Goal: Task Accomplishment & Management: Manage account settings

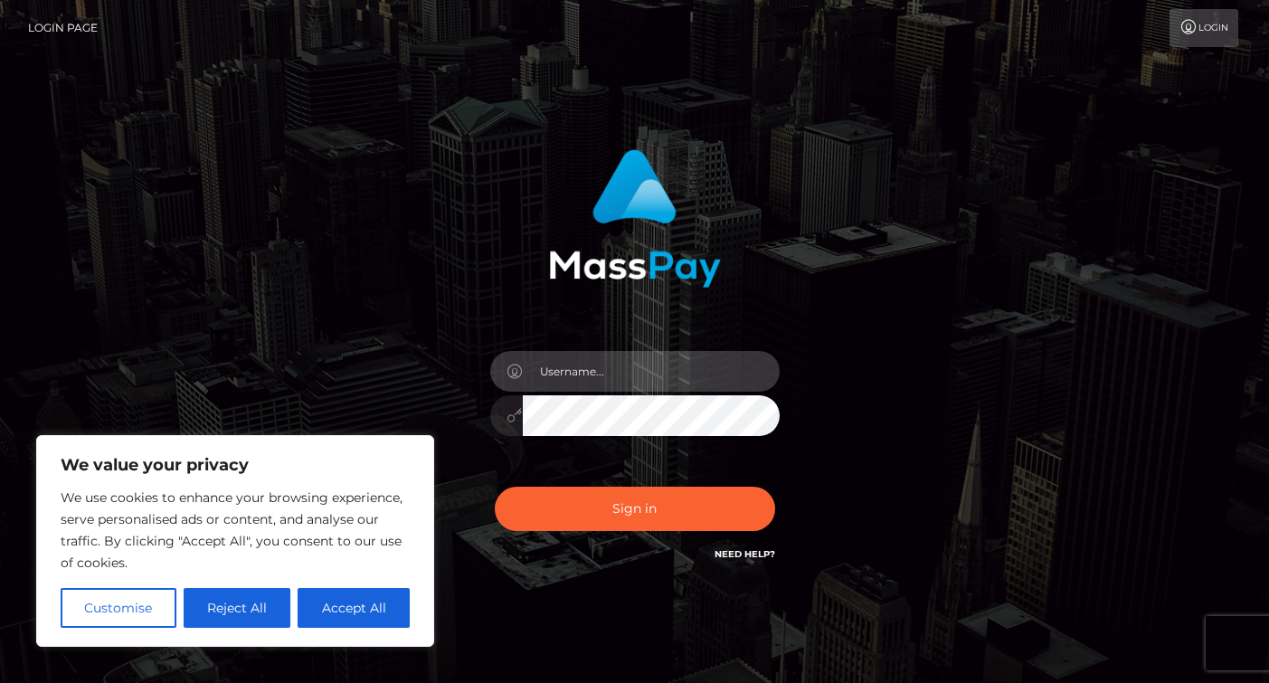
click at [556, 365] on input "text" at bounding box center [651, 371] width 257 height 41
type input "lorena.h.zimmerman@gmail.com"
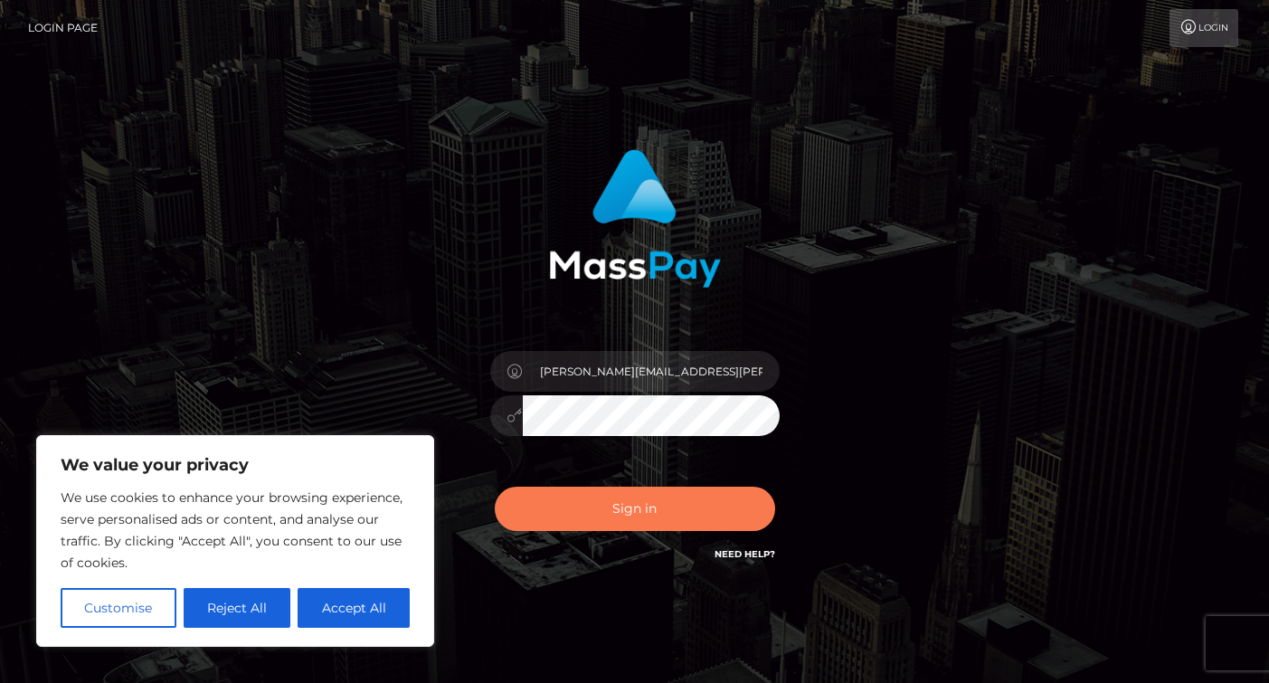
click at [659, 506] on button "Sign in" at bounding box center [635, 509] width 280 height 44
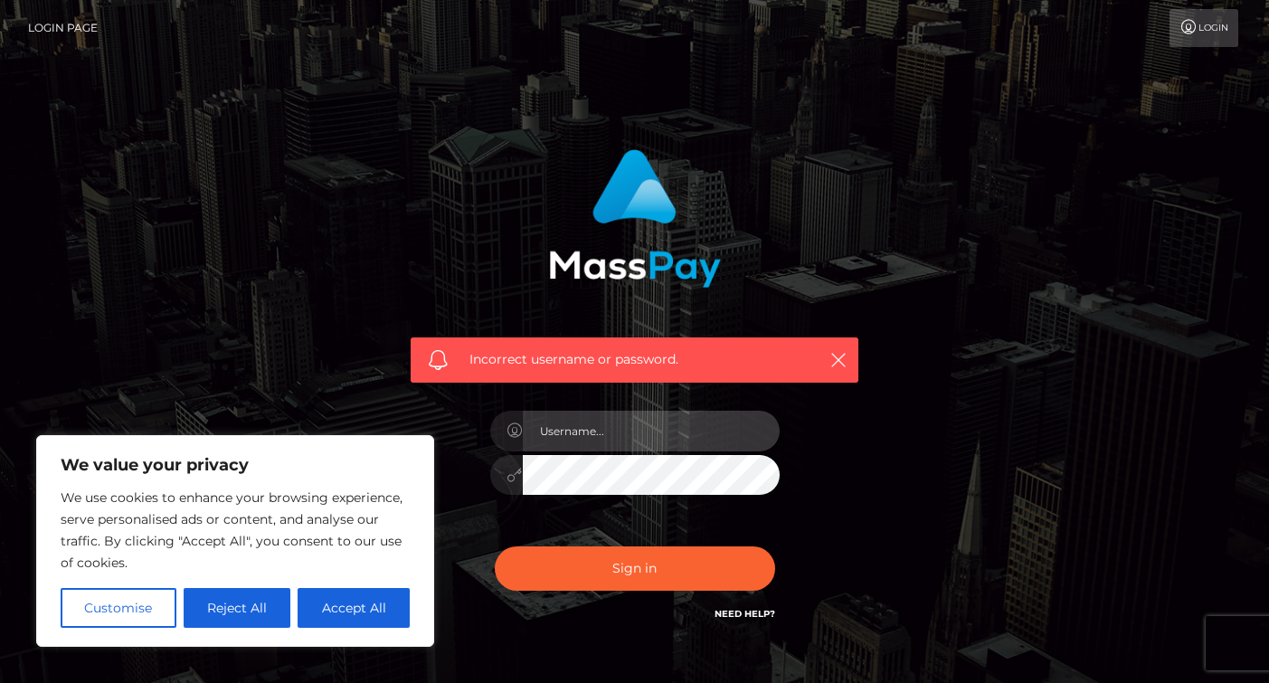
click at [570, 418] on input "text" at bounding box center [651, 431] width 257 height 41
type input "[PERSON_NAME][EMAIL_ADDRESS][PERSON_NAME][DOMAIN_NAME]"
click at [508, 480] on icon at bounding box center [515, 475] width 15 height 14
click at [417, 432] on div "Incorrect username or password. lorena.h.zimmerman@gmail.com" at bounding box center [634, 387] width 475 height 502
click at [495, 546] on button "Sign in" at bounding box center [635, 568] width 280 height 44
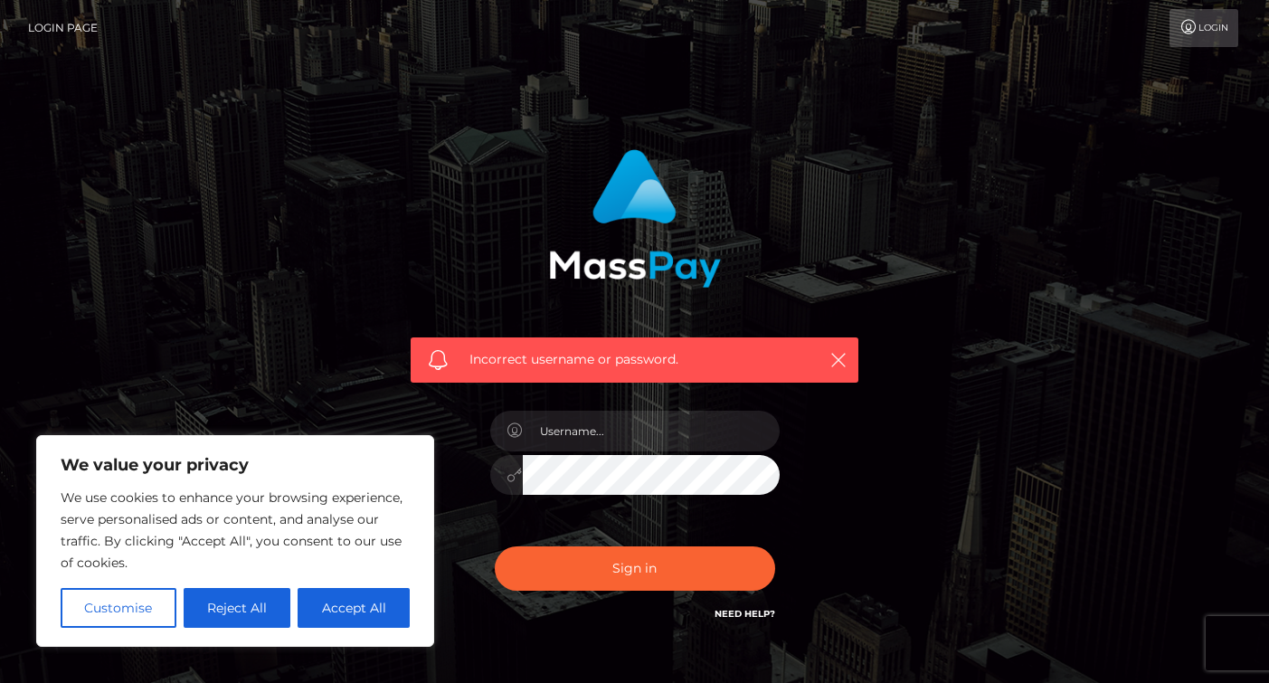
click at [734, 613] on link "Need Help?" at bounding box center [745, 614] width 61 height 12
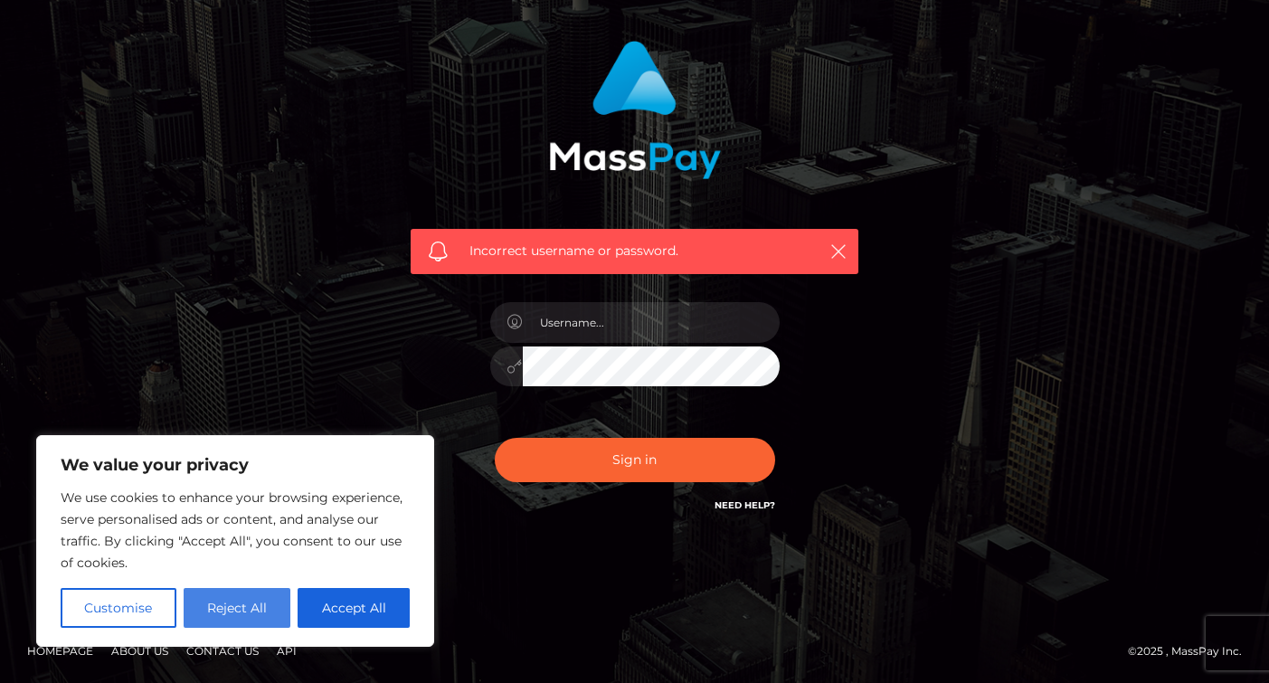
click at [246, 612] on button "Reject All" at bounding box center [238, 608] width 108 height 40
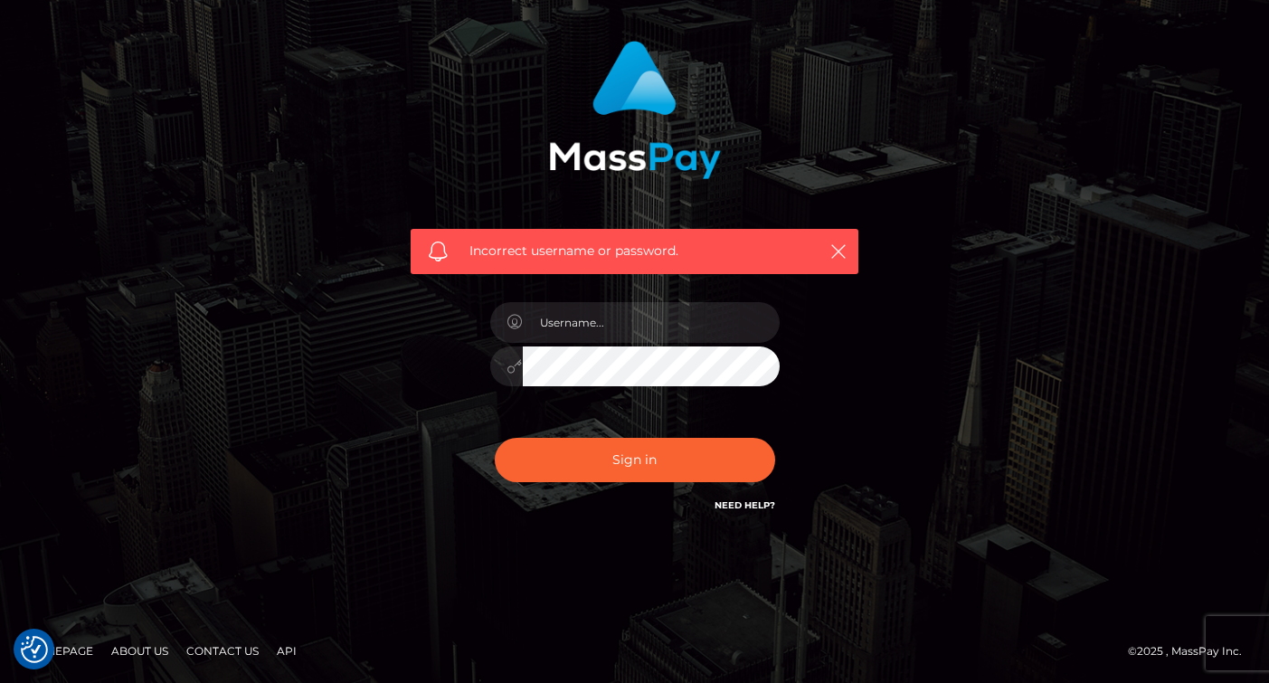
scroll to position [0, 0]
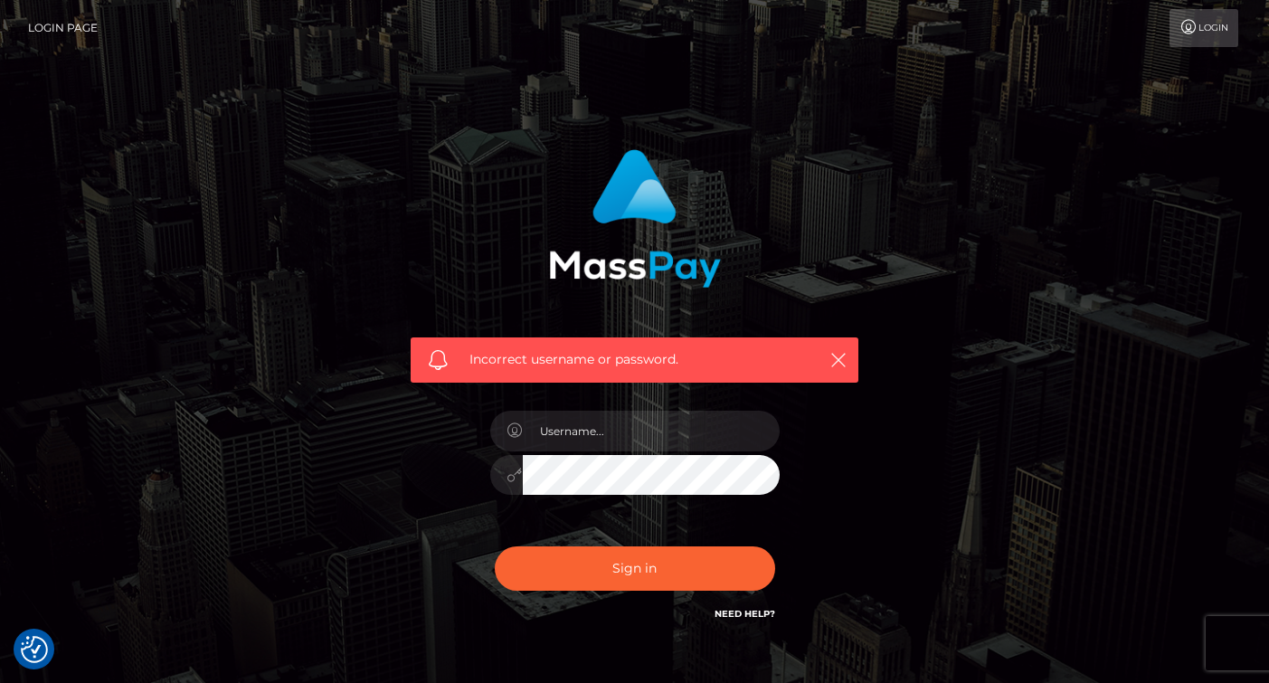
click at [1202, 26] on link "Login" at bounding box center [1204, 28] width 69 height 38
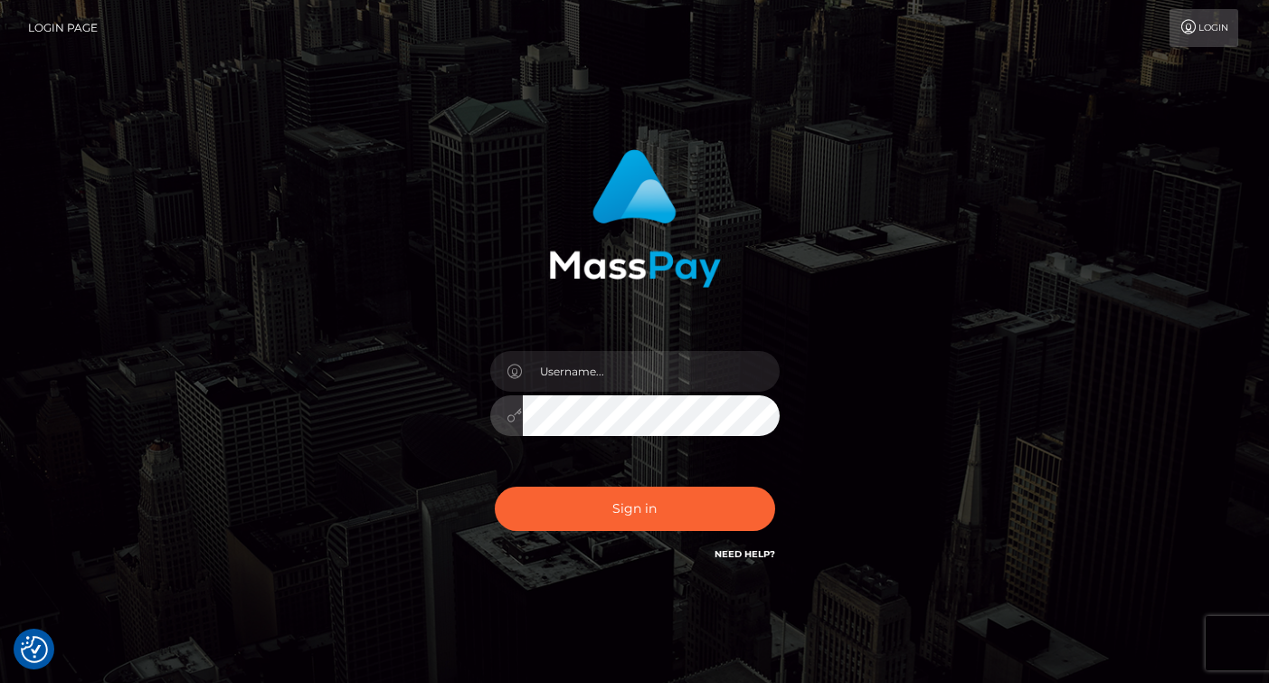
click at [686, 651] on div "Sign in" at bounding box center [634, 366] width 1269 height 732
click at [738, 555] on link "Need Help?" at bounding box center [745, 554] width 61 height 12
click at [564, 375] on input "text" at bounding box center [651, 371] width 257 height 41
type input "[PERSON_NAME][EMAIL_ADDRESS][PERSON_NAME][DOMAIN_NAME]"
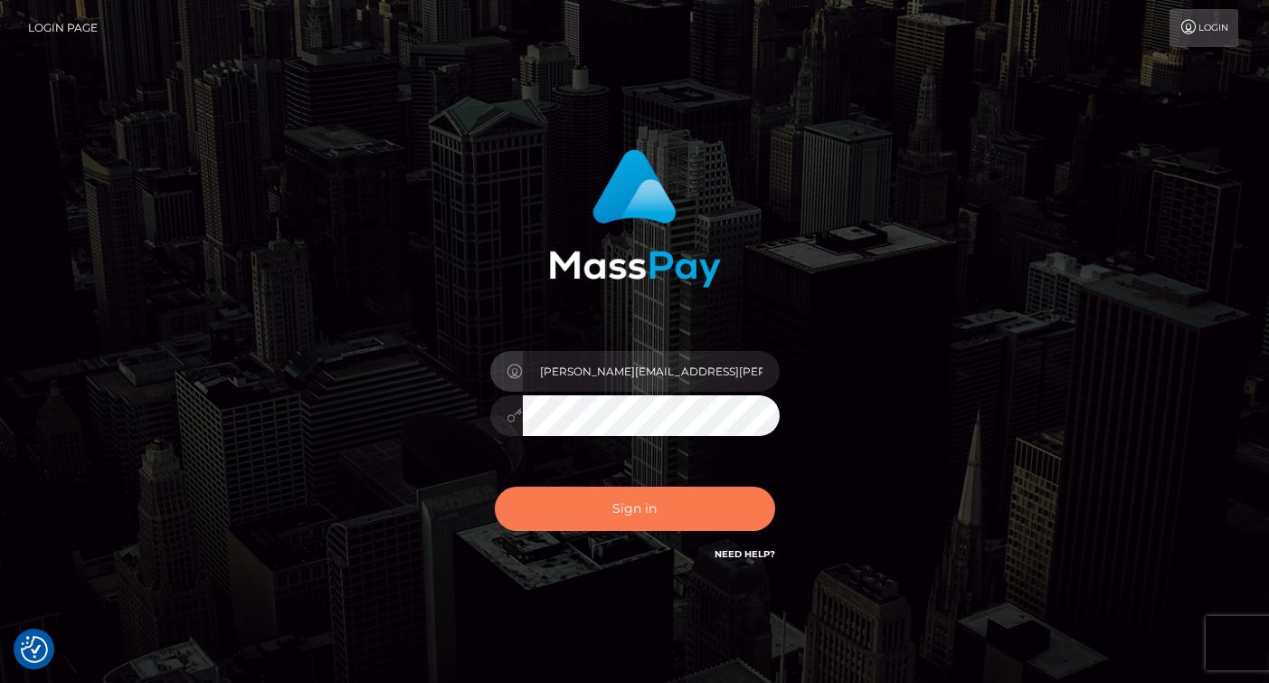
click at [629, 515] on button "Sign in" at bounding box center [635, 509] width 280 height 44
